Goal: Information Seeking & Learning: Learn about a topic

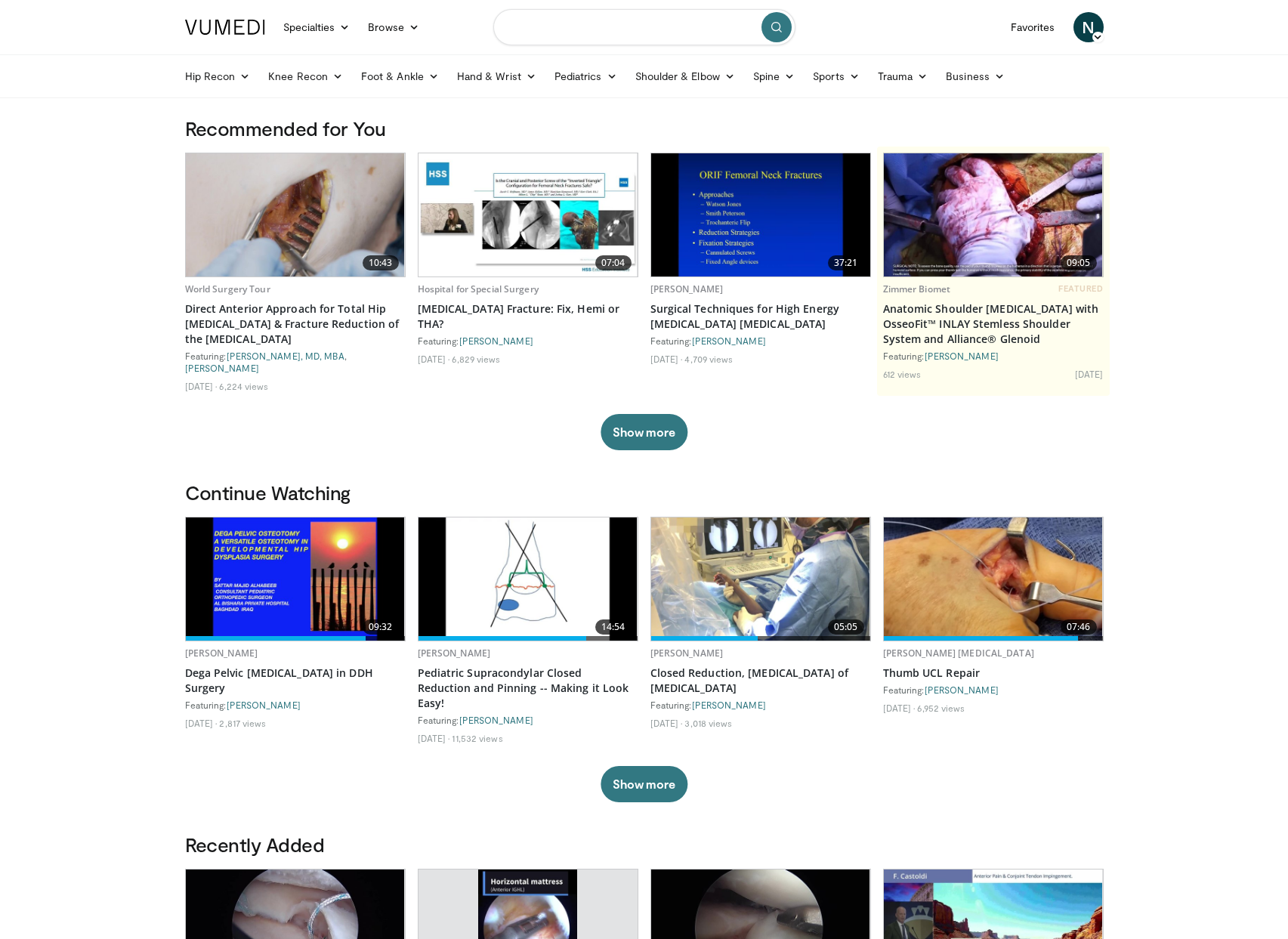
click at [558, 21] on input "Search topics, interventions" at bounding box center [645, 27] width 303 height 36
type input "**********"
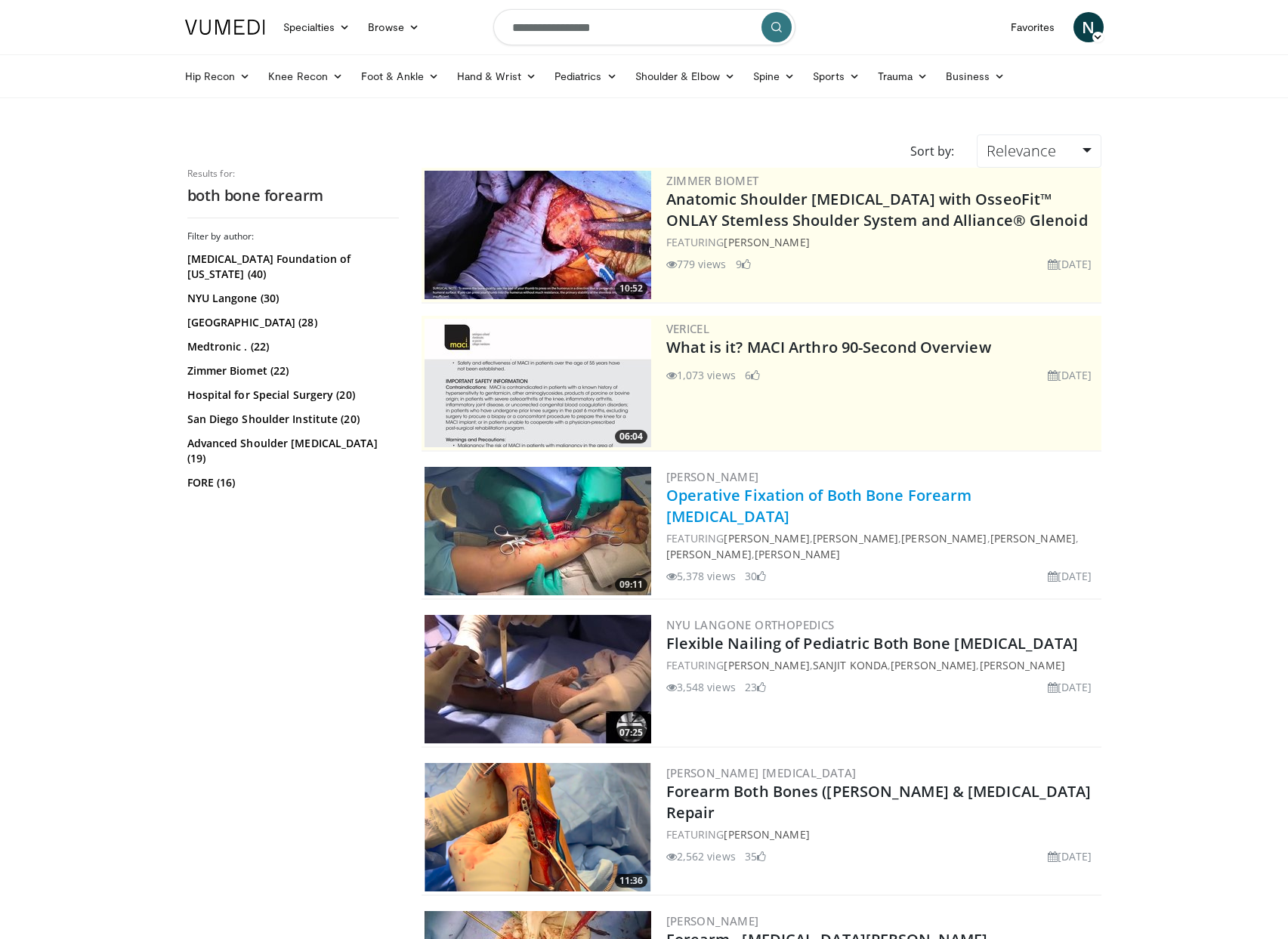
click at [797, 499] on link "Operative Fixation of Both Bone Forearm Fractures" at bounding box center [819, 505] width 306 height 42
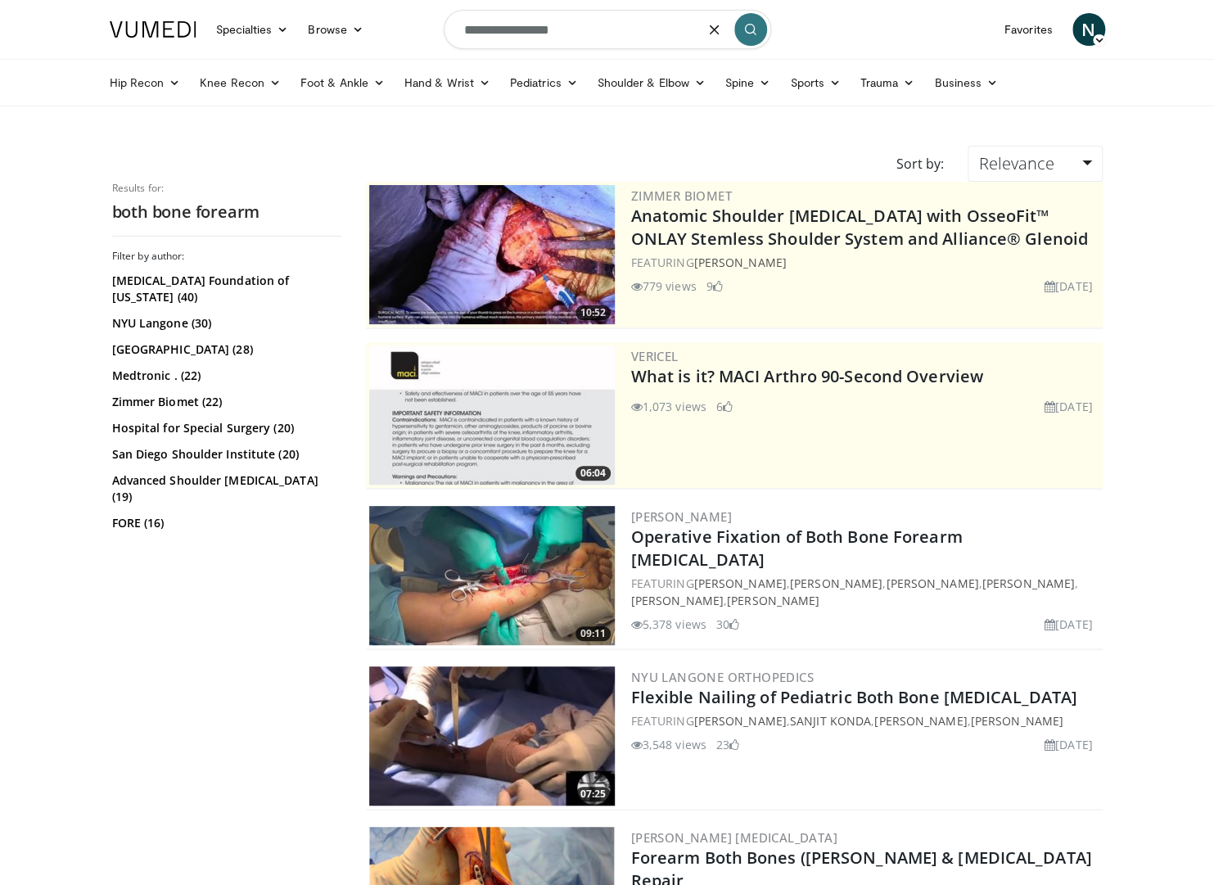
drag, startPoint x: 602, startPoint y: 33, endPoint x: 356, endPoint y: 11, distance: 246.6
click at [358, 13] on nav "Specialties Adult & Family Medicine Allergy, Asthma, Immunology Anesthesiology …" at bounding box center [607, 29] width 1015 height 59
type input "****"
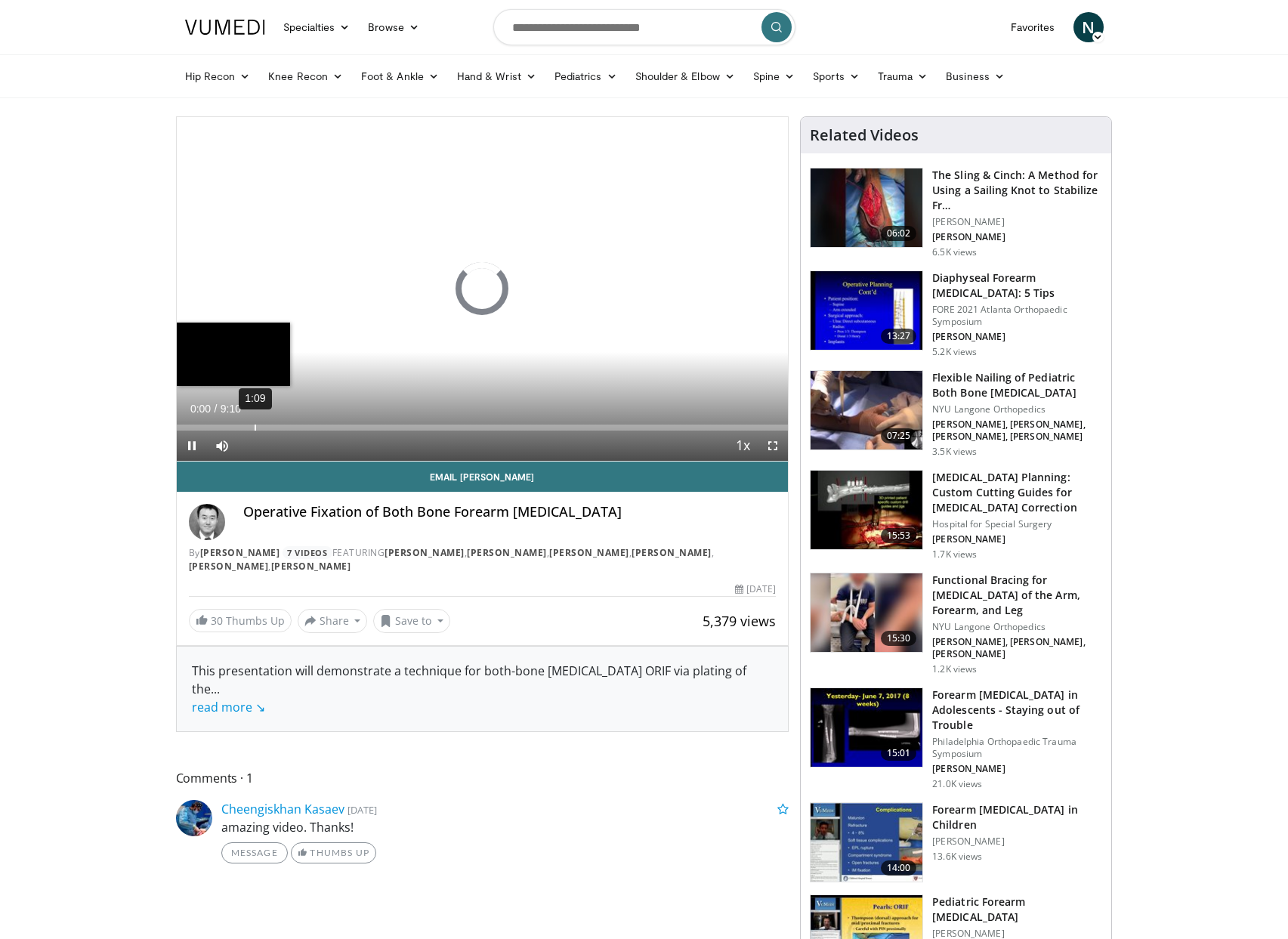
click at [255, 424] on div "1:09" at bounding box center [256, 427] width 2 height 6
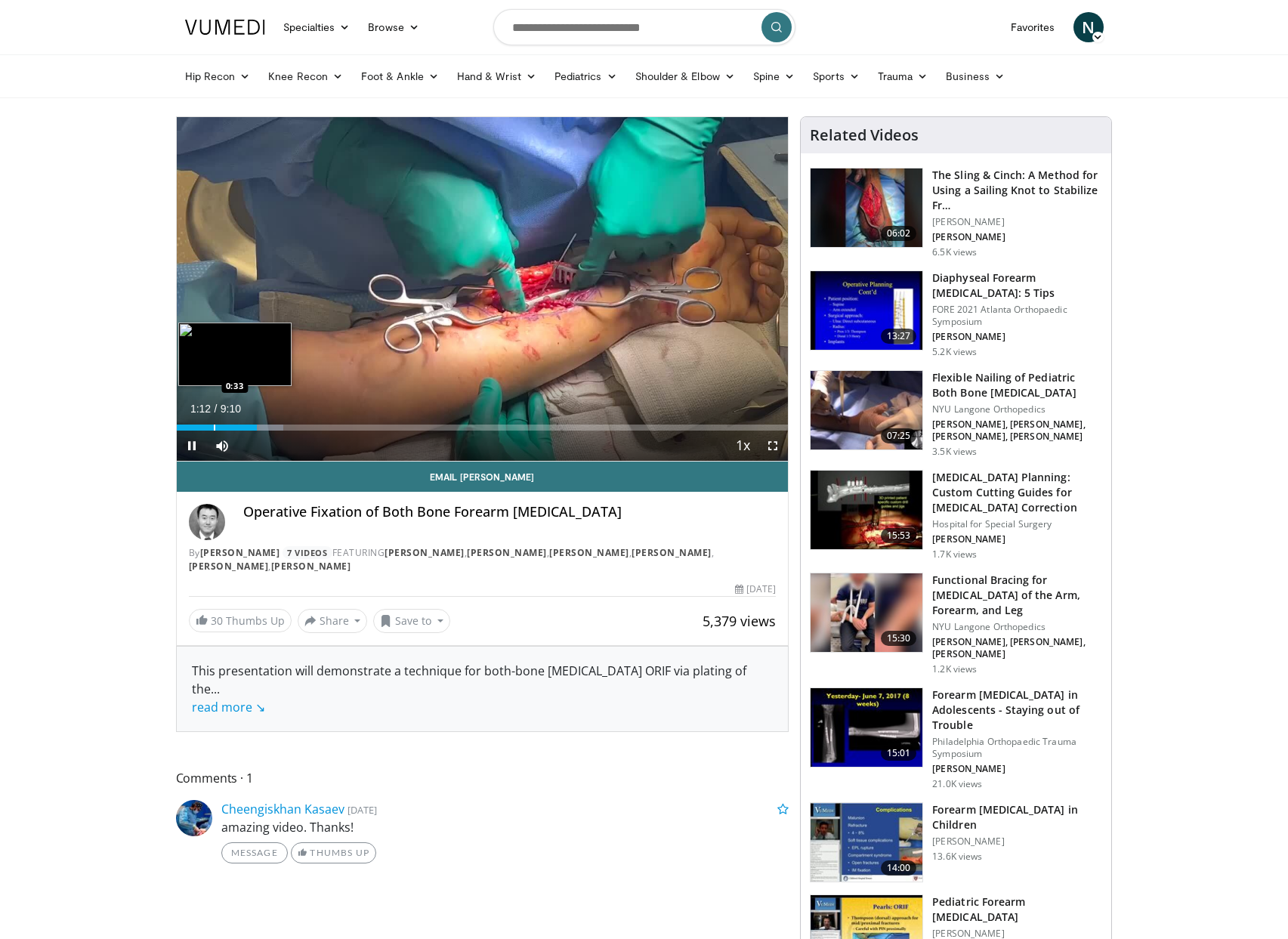
click at [214, 428] on div "Progress Bar" at bounding box center [215, 427] width 2 height 6
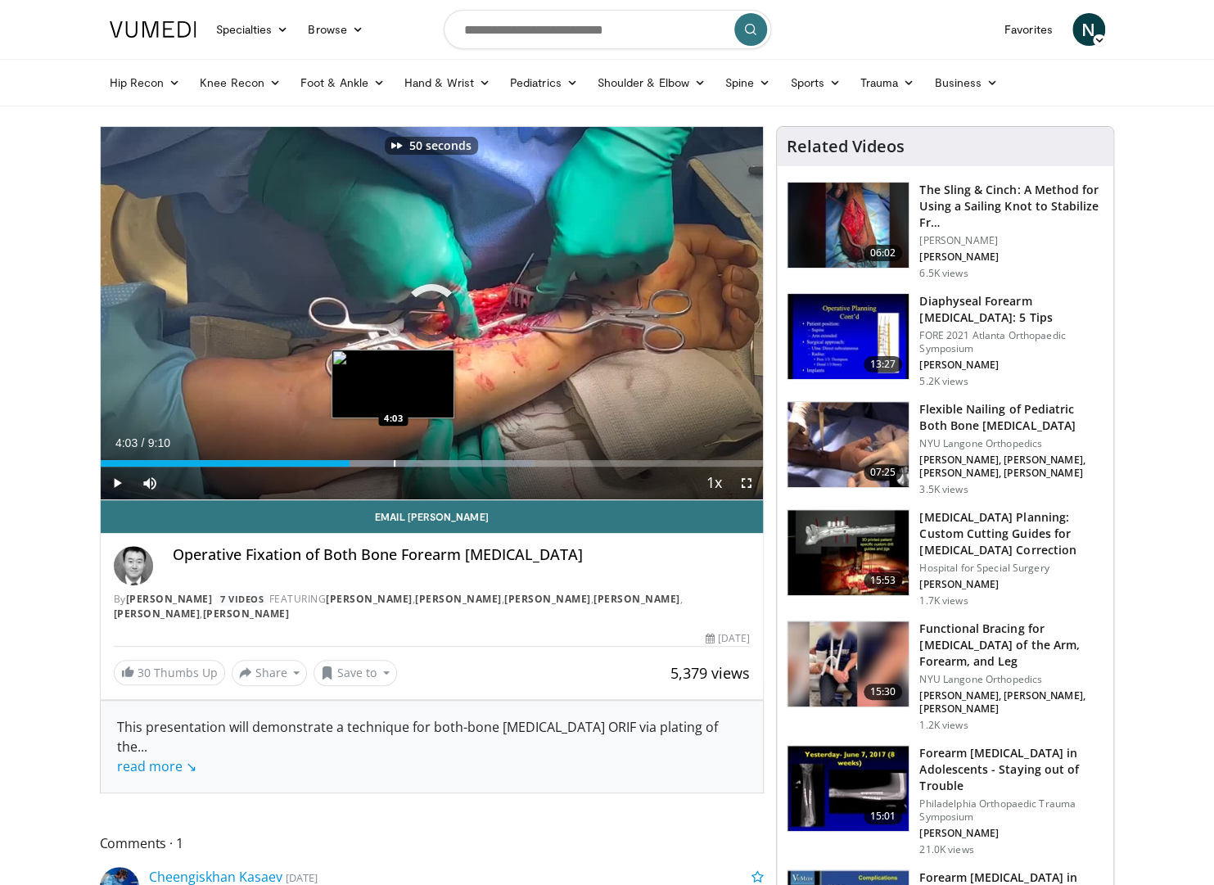
click at [394, 463] on div "Progress Bar" at bounding box center [395, 463] width 2 height 7
click at [375, 465] on div "Progress Bar" at bounding box center [376, 463] width 2 height 7
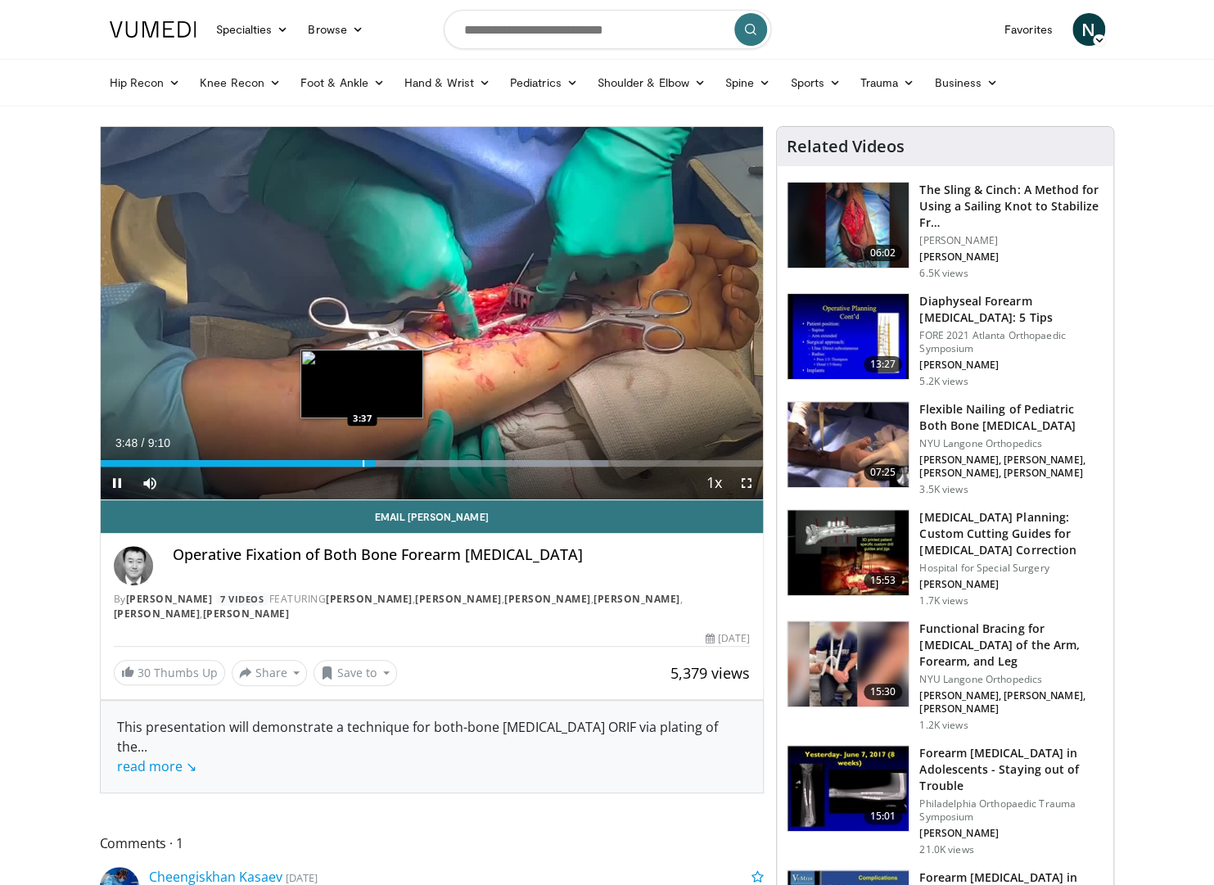
click at [363, 465] on div "Progress Bar" at bounding box center [364, 463] width 2 height 7
click at [353, 463] on div "Progress Bar" at bounding box center [354, 463] width 2 height 7
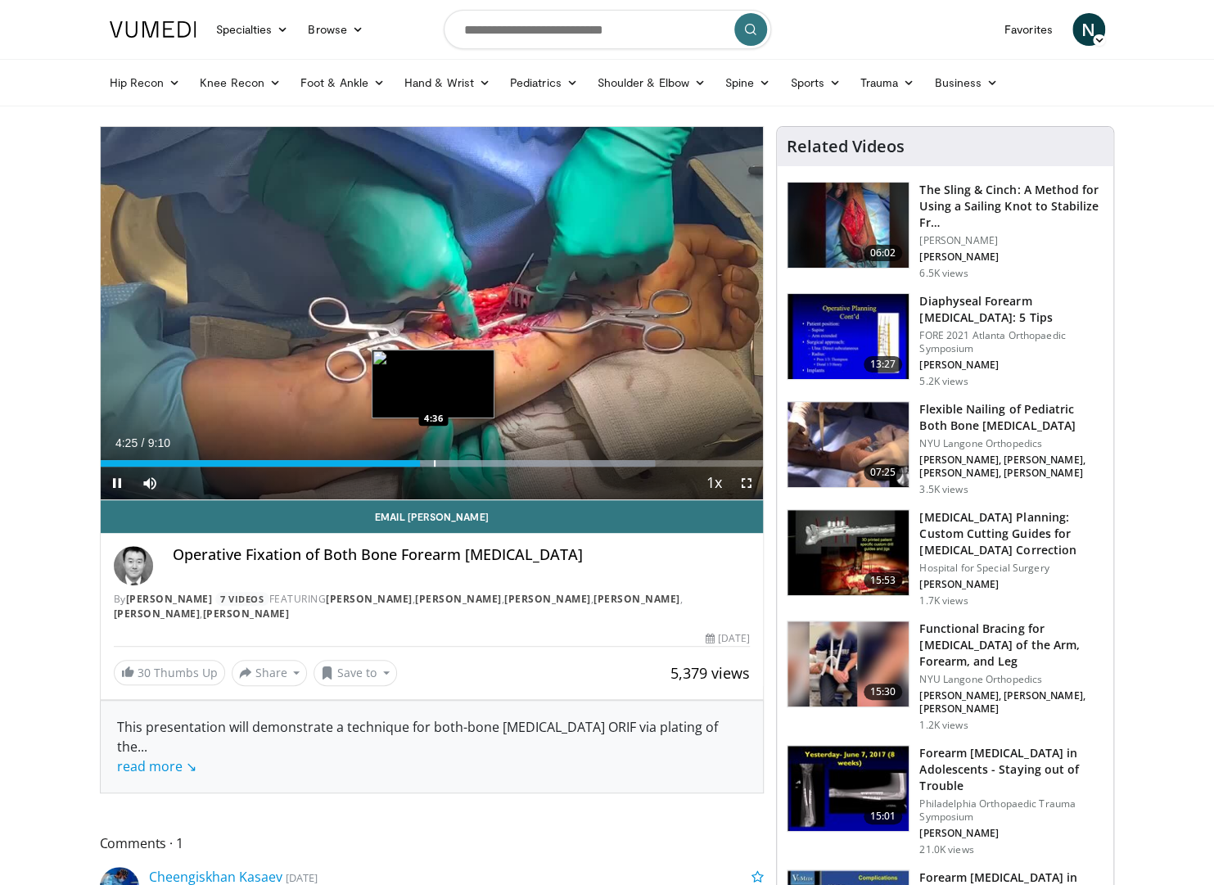
click at [434, 461] on div "Progress Bar" at bounding box center [435, 463] width 2 height 7
click at [468, 459] on div "Loaded : 84.65% 4:37 5:04" at bounding box center [432, 459] width 663 height 16
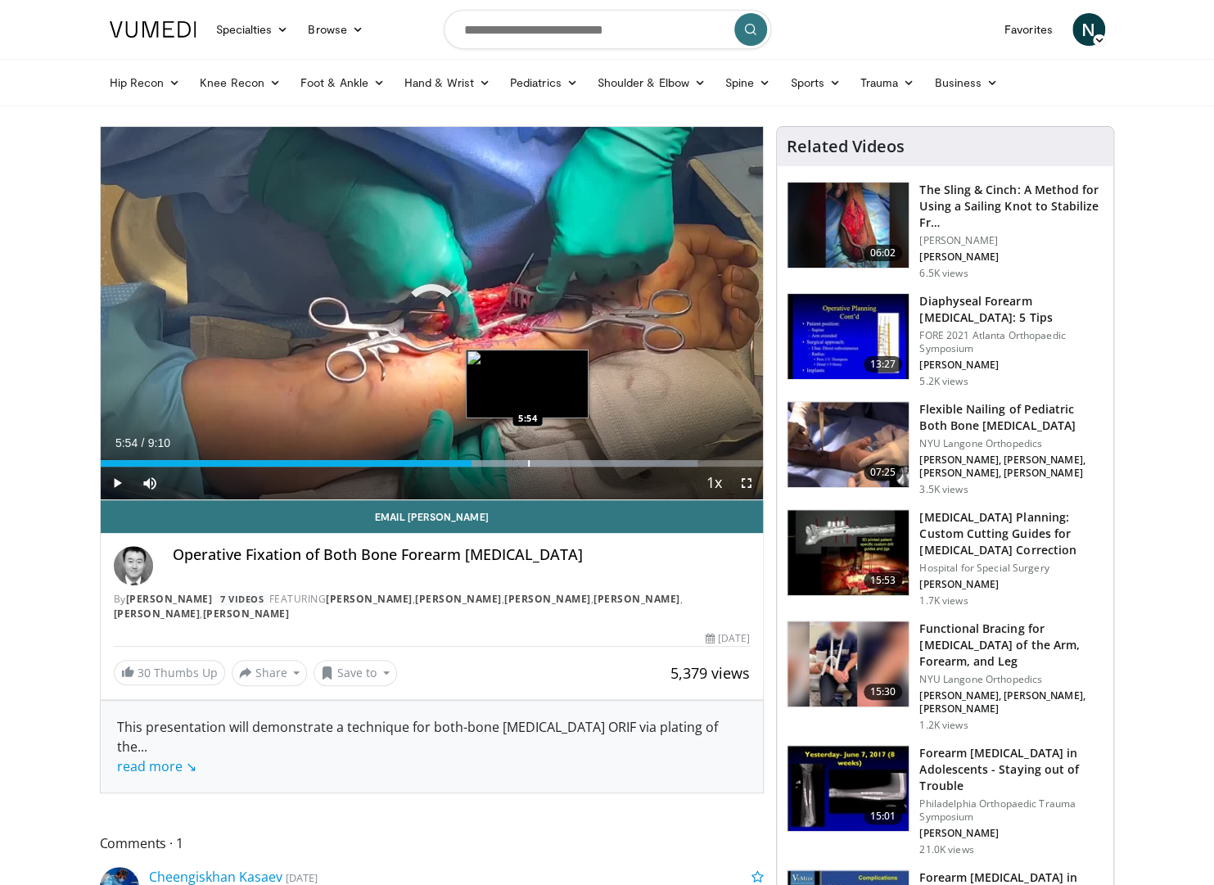
click at [528, 463] on div "Progress Bar" at bounding box center [529, 463] width 2 height 7
click at [562, 462] on div "Progress Bar" at bounding box center [563, 463] width 2 height 7
click at [559, 463] on div "Progress Bar" at bounding box center [560, 463] width 2 height 7
click at [549, 463] on div "Progress Bar" at bounding box center [550, 463] width 2 height 7
click at [538, 465] on div "Progress Bar" at bounding box center [539, 463] width 2 height 7
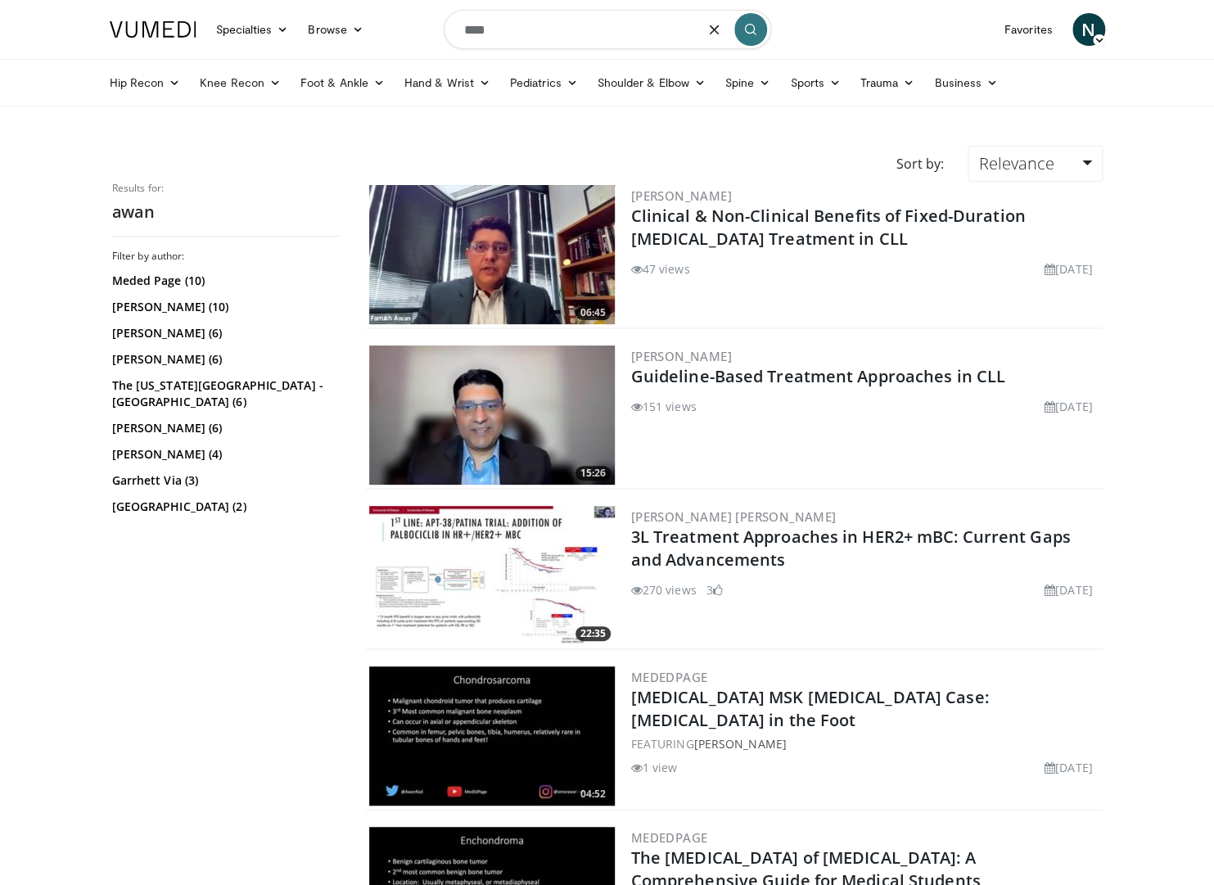
drag, startPoint x: 496, startPoint y: 25, endPoint x: 423, endPoint y: 16, distance: 74.1
click at [423, 16] on nav "Specialties Adult & Family Medicine Allergy, Asthma, Immunology Anesthesiology …" at bounding box center [607, 29] width 1015 height 59
type input "**********"
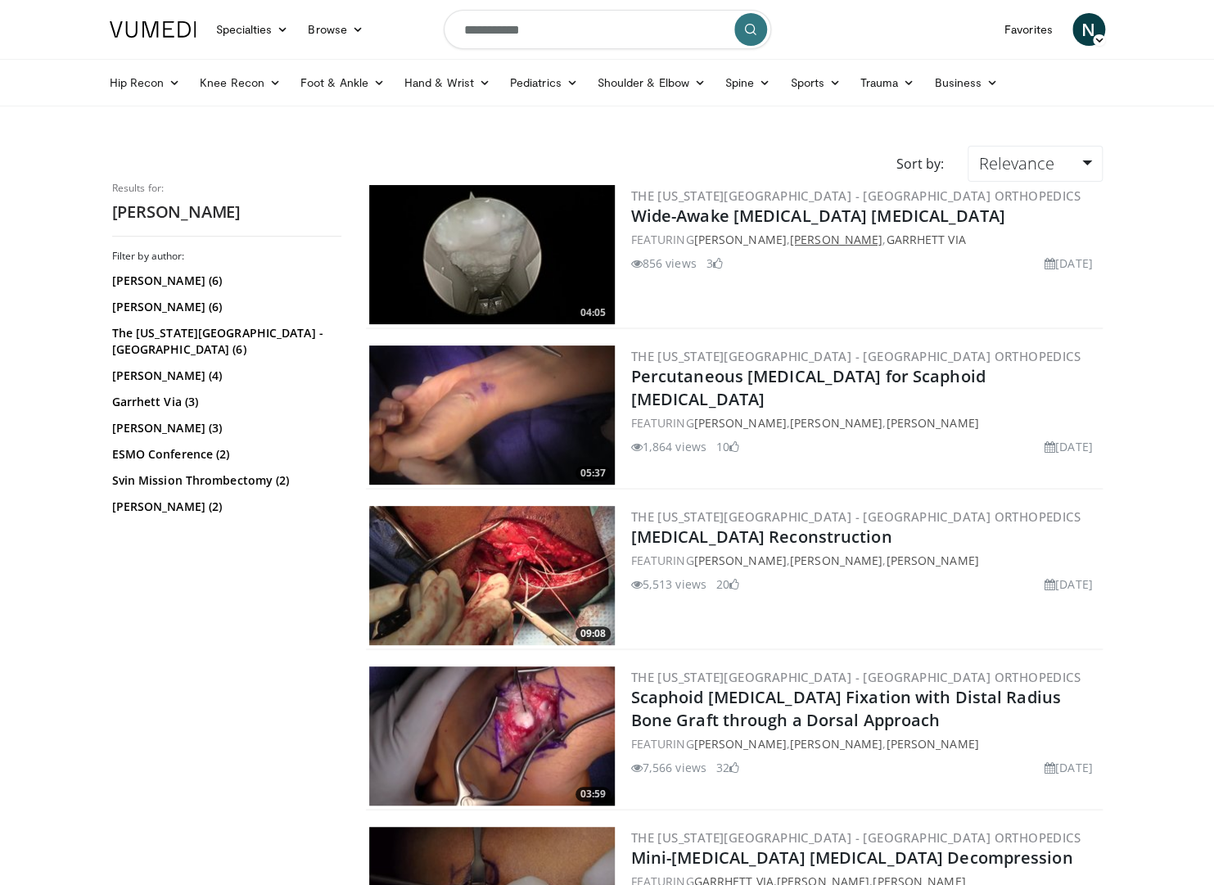
click at [835, 237] on link "[PERSON_NAME]" at bounding box center [836, 240] width 93 height 16
click at [237, 278] on link "[PERSON_NAME] (6)" at bounding box center [224, 281] width 225 height 16
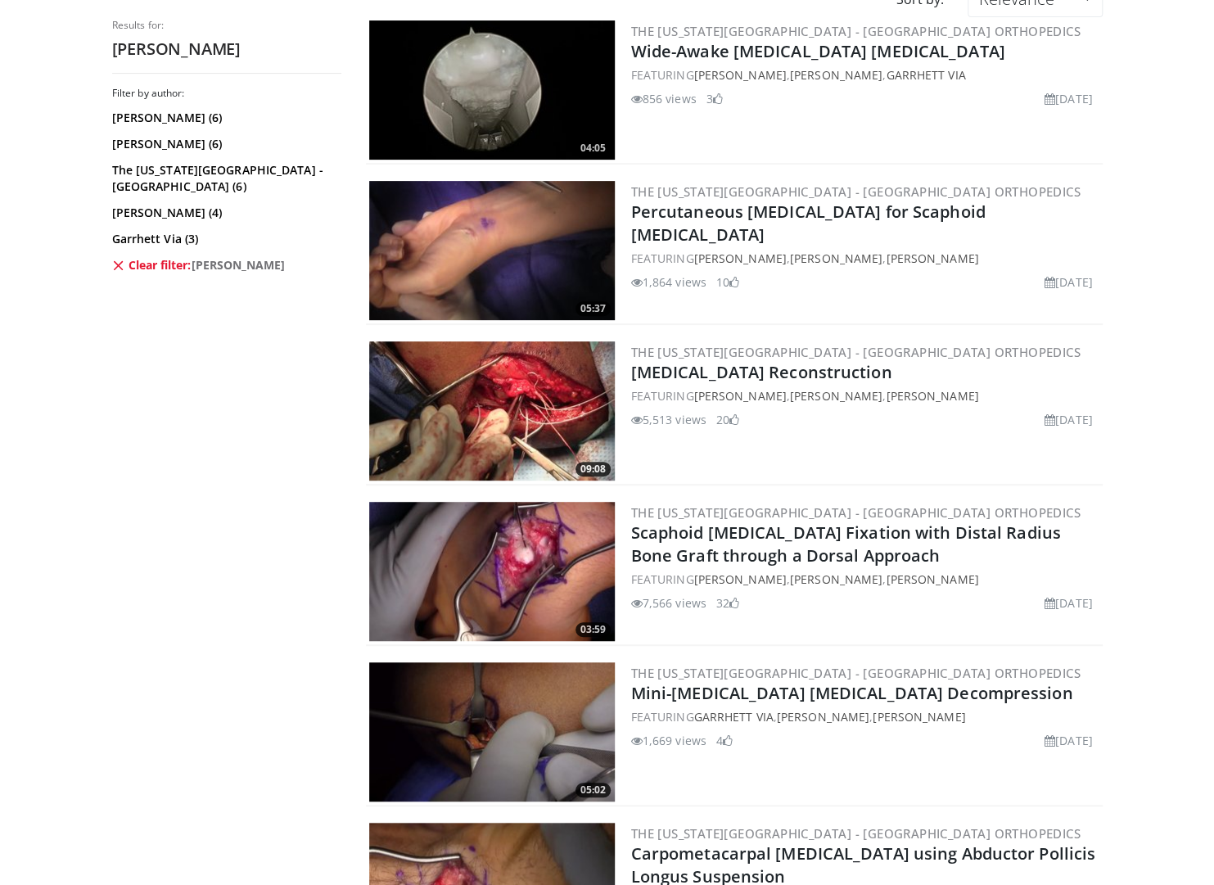
scroll to position [419, 0]
